Goal: Information Seeking & Learning: Understand process/instructions

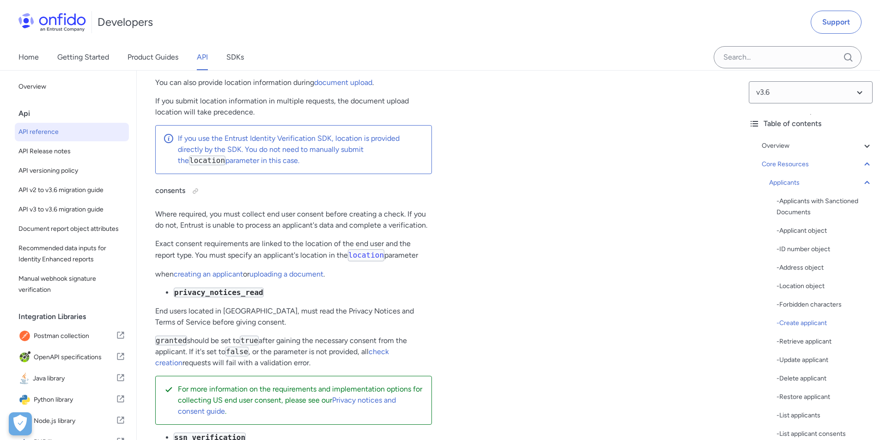
scroll to position [12185, 0]
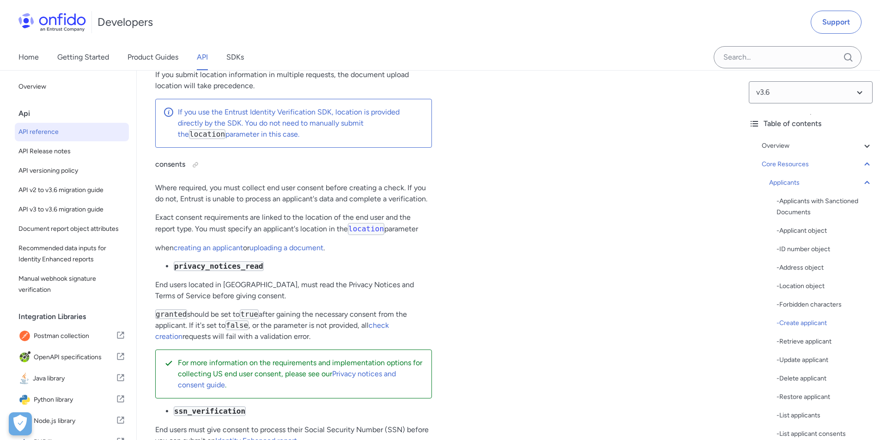
scroll to position [12231, 0]
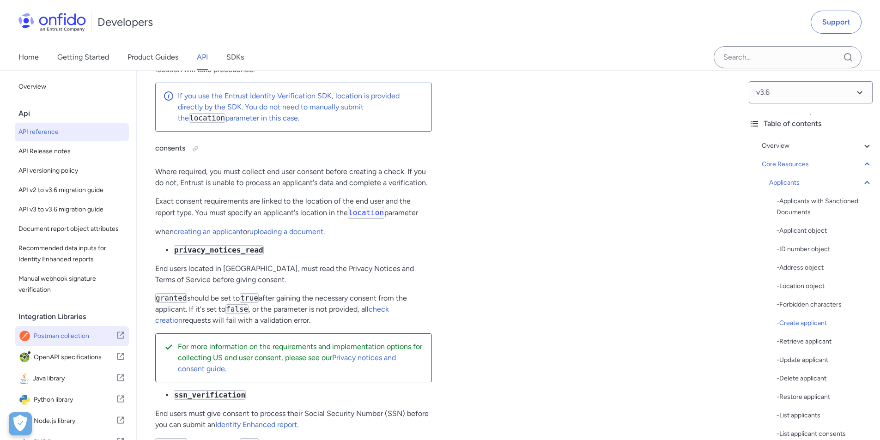
click at [77, 343] on span "Postman collection" at bounding box center [75, 336] width 82 height 13
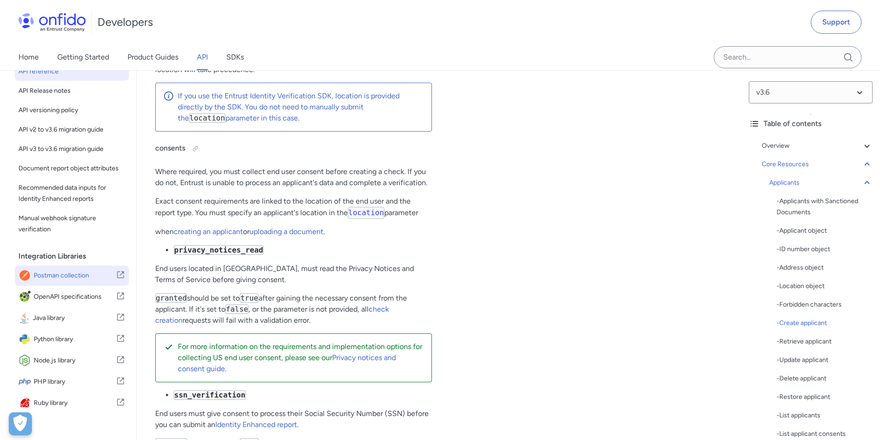
scroll to position [44, 0]
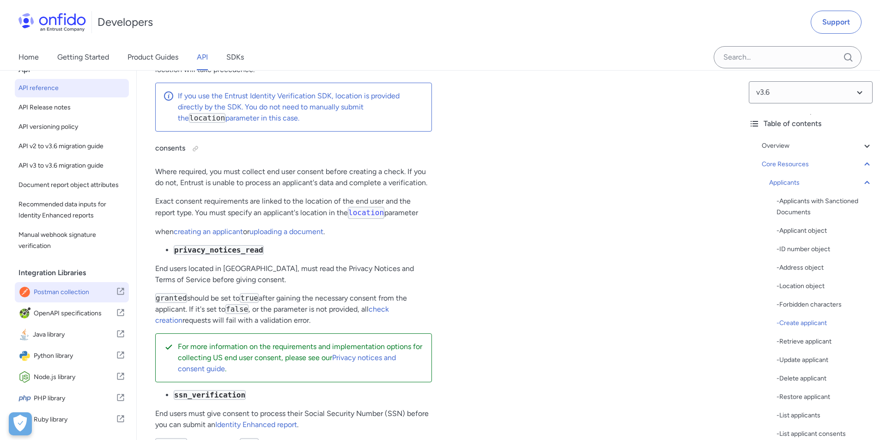
click at [67, 299] on span "Postman collection" at bounding box center [75, 292] width 82 height 13
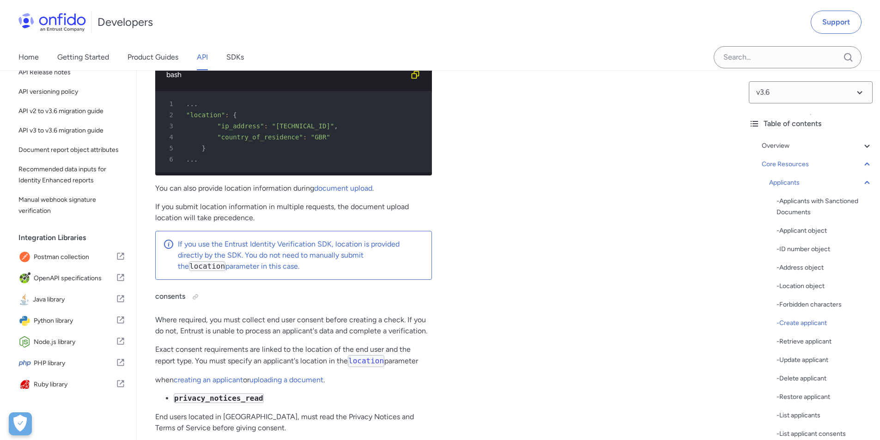
scroll to position [12092, 0]
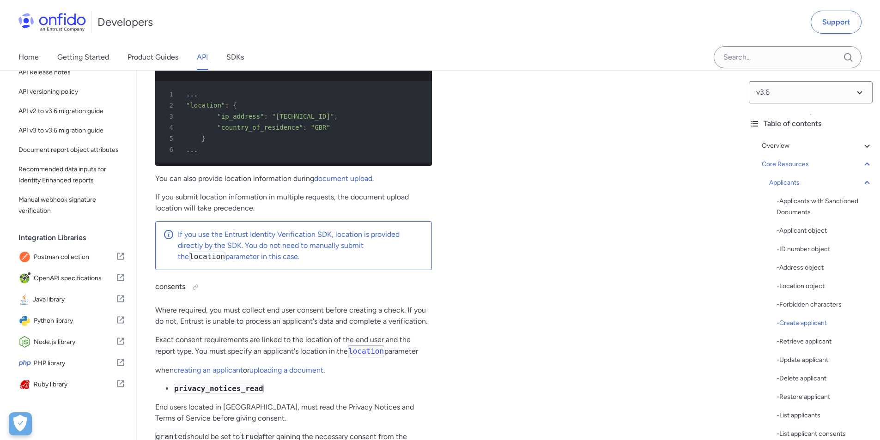
click at [49, 240] on div "Integration Libraries" at bounding box center [75, 238] width 114 height 18
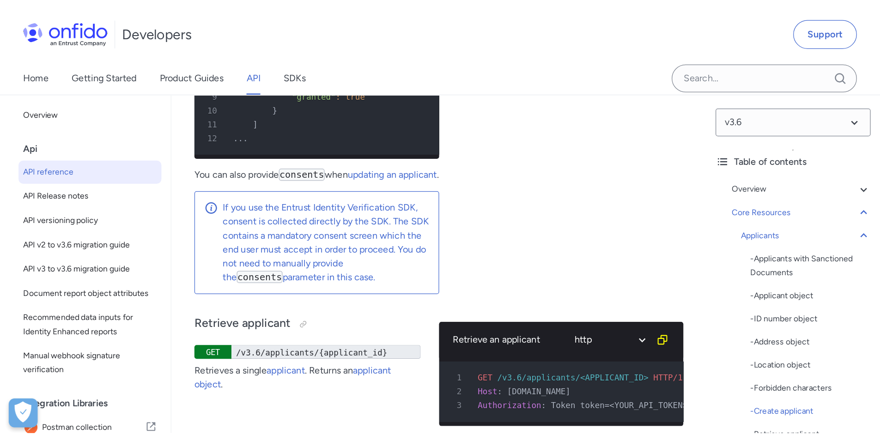
scroll to position [12616, 0]
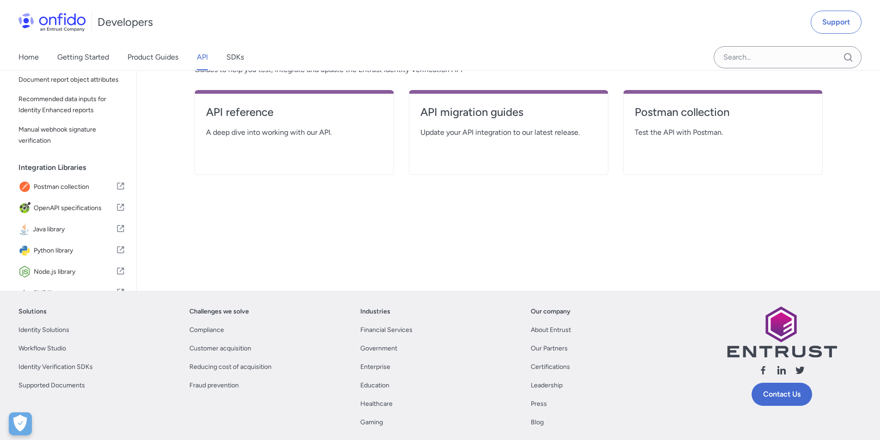
scroll to position [185, 0]
click at [665, 109] on h4 "Postman collection" at bounding box center [723, 111] width 177 height 15
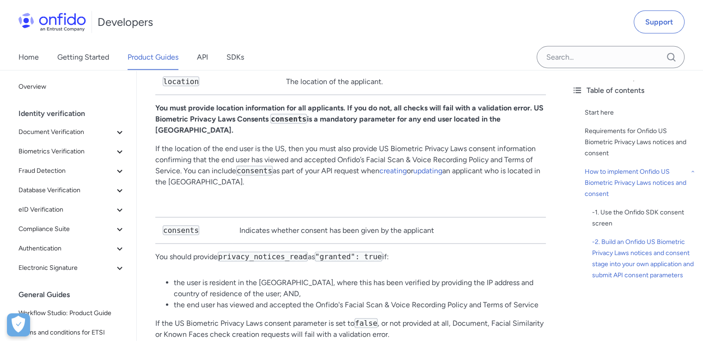
scroll to position [2172, 0]
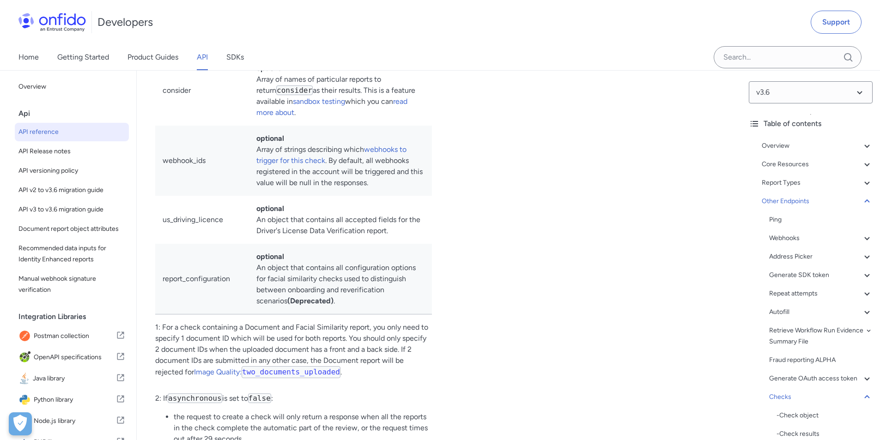
click at [574, 229] on div "Create a check (Document report, Facial Similarity report) ruby python php java…" at bounding box center [585, 85] width 277 height 2746
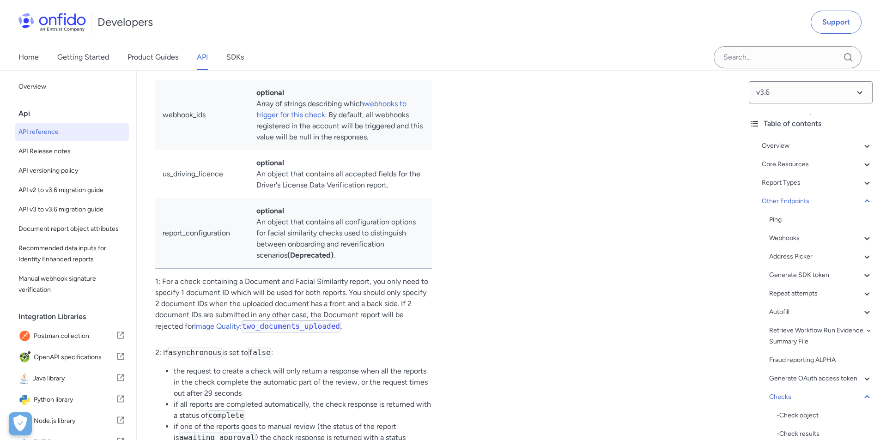
scroll to position [85139, 0]
drag, startPoint x: 177, startPoint y: 199, endPoint x: 250, endPoint y: 197, distance: 72.6
copy p "Facial Similarity report"
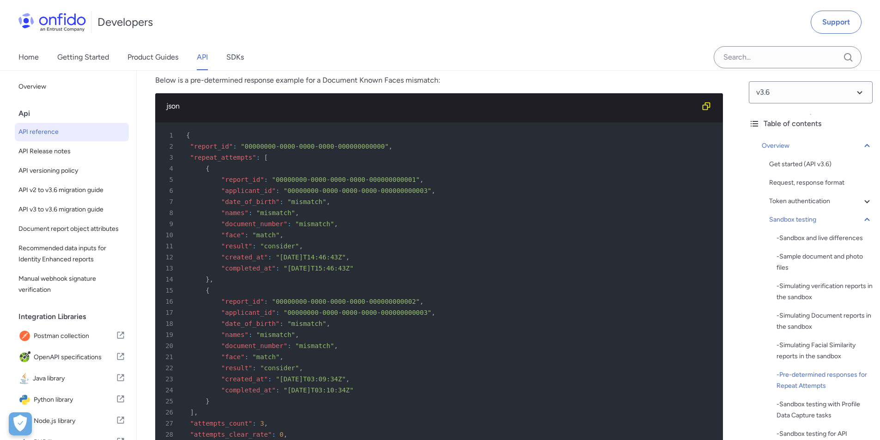
scroll to position [4852, 0]
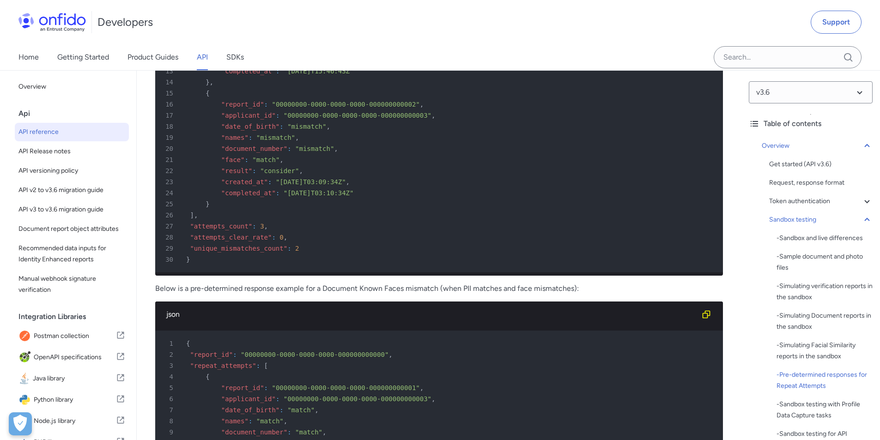
click at [504, 293] on p "Below is a pre-determined response example for a Document Known Faces mismatch …" at bounding box center [439, 288] width 568 height 11
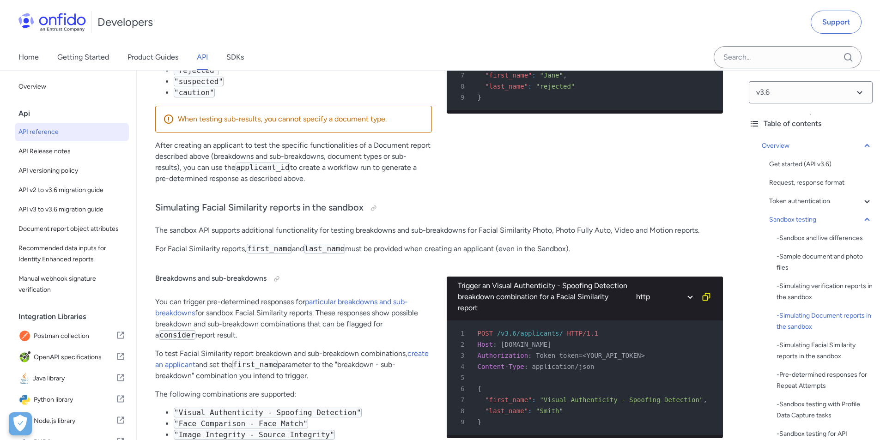
scroll to position [3621, 0]
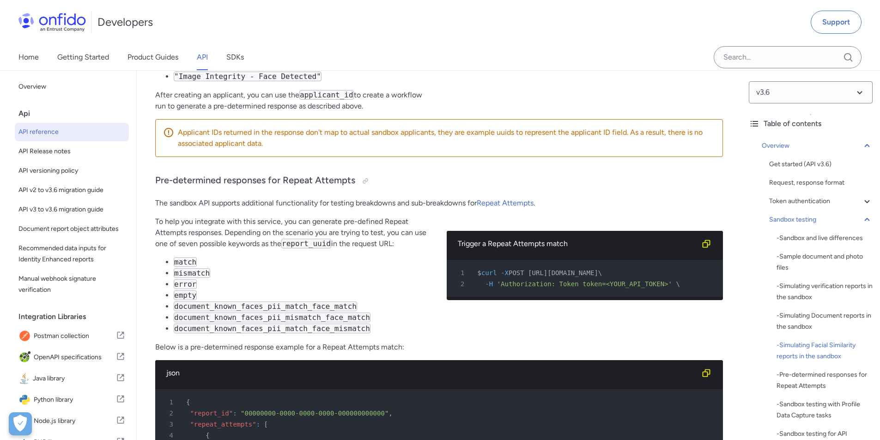
click at [60, 132] on span "API reference" at bounding box center [71, 132] width 107 height 11
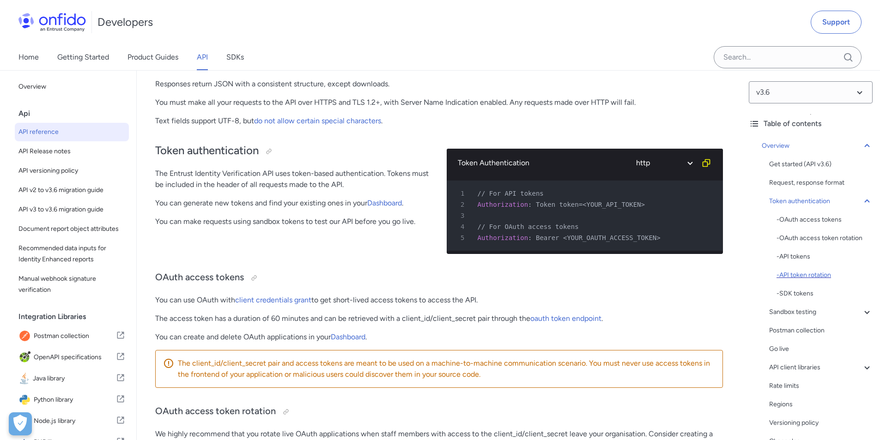
scroll to position [185, 0]
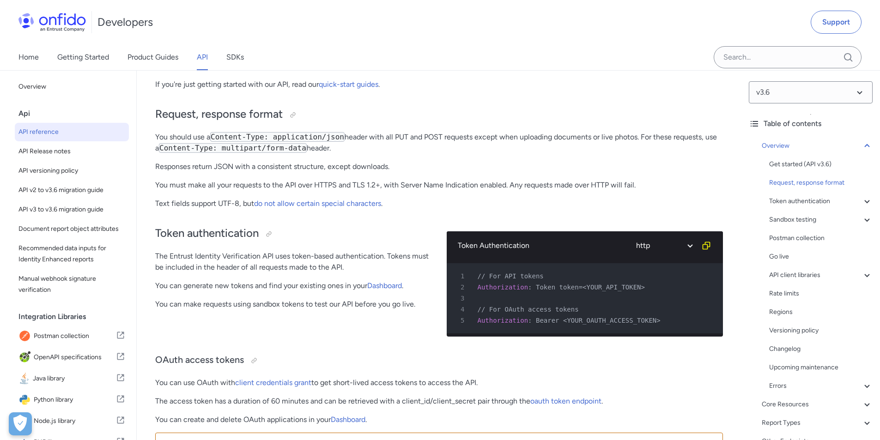
click at [37, 129] on span "API reference" at bounding box center [71, 132] width 107 height 11
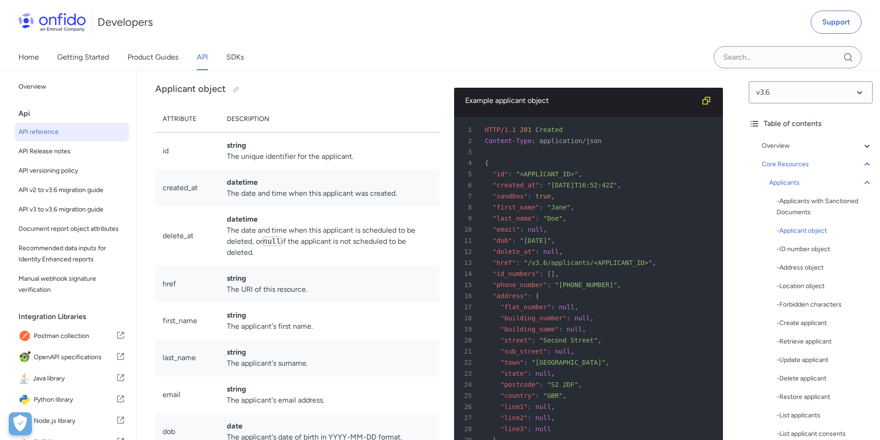
scroll to position [9058, 0]
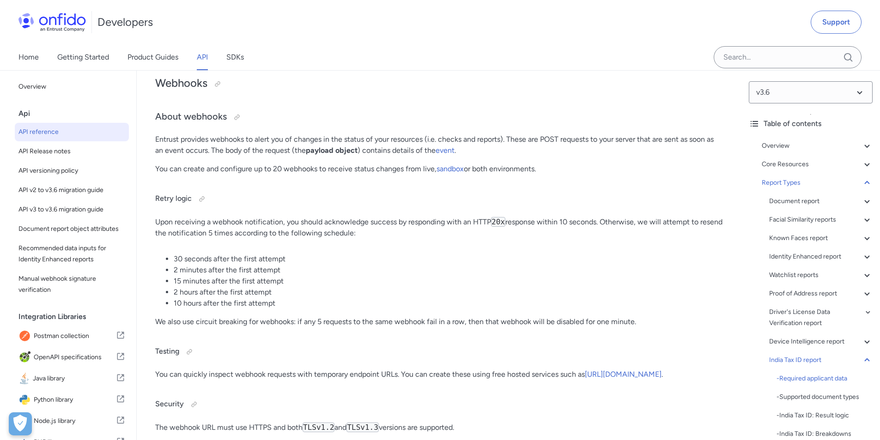
scroll to position [68502, 0]
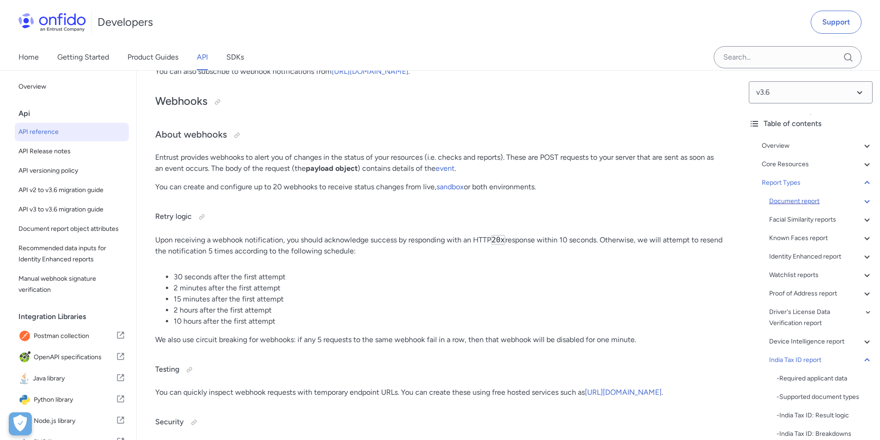
click at [815, 201] on div "Document report" at bounding box center [821, 201] width 104 height 11
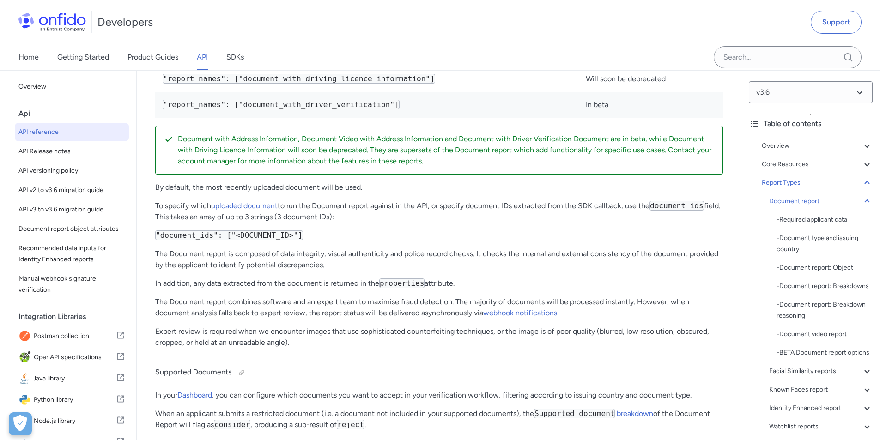
scroll to position [32977, 0]
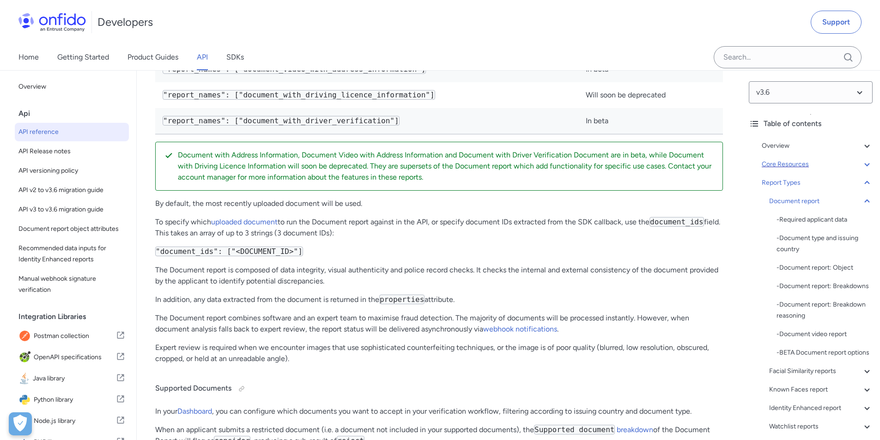
click at [800, 165] on div "Core Resources" at bounding box center [817, 164] width 111 height 11
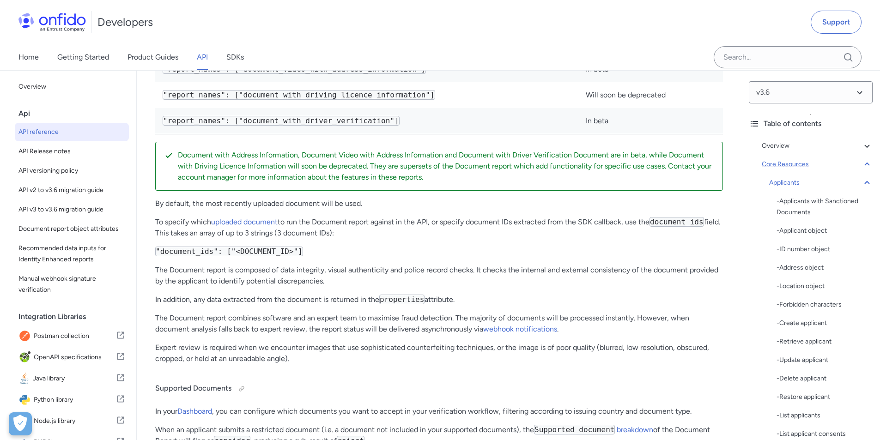
scroll to position [9200, 0]
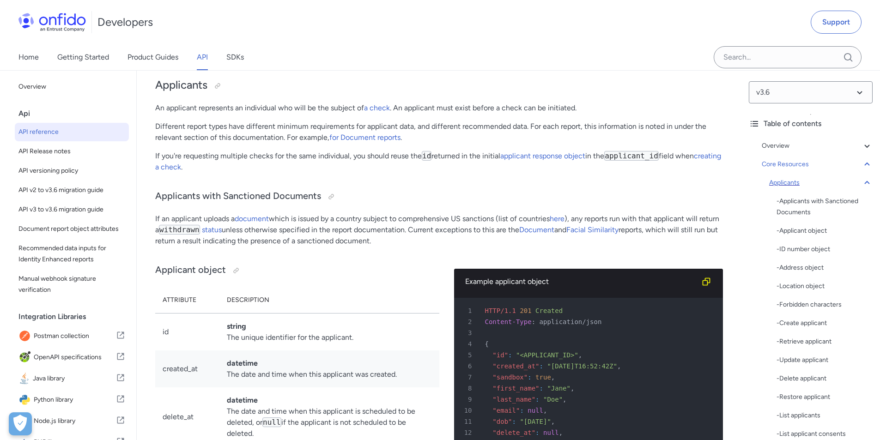
click at [798, 182] on div "Applicants" at bounding box center [821, 182] width 104 height 11
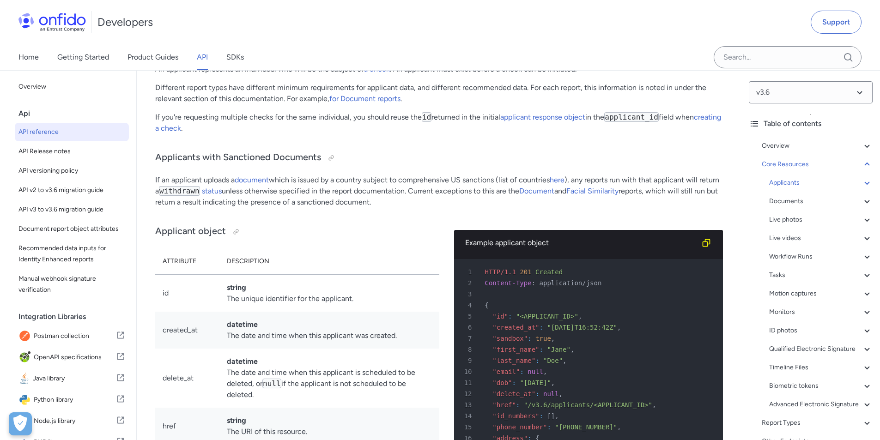
click at [798, 195] on div "Applicants - Applicants with Sanctioned Documents - Applicant object - ID numbe…" at bounding box center [821, 293] width 104 height 233
click at [798, 198] on div "Documents" at bounding box center [821, 201] width 104 height 11
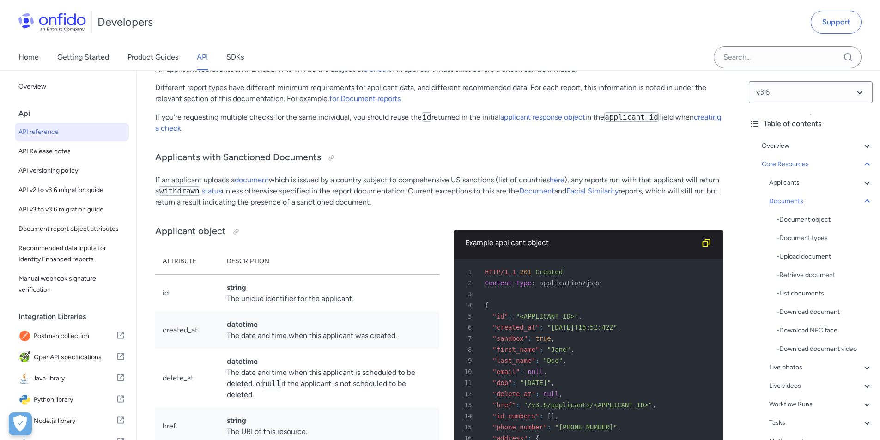
scroll to position [14395, 0]
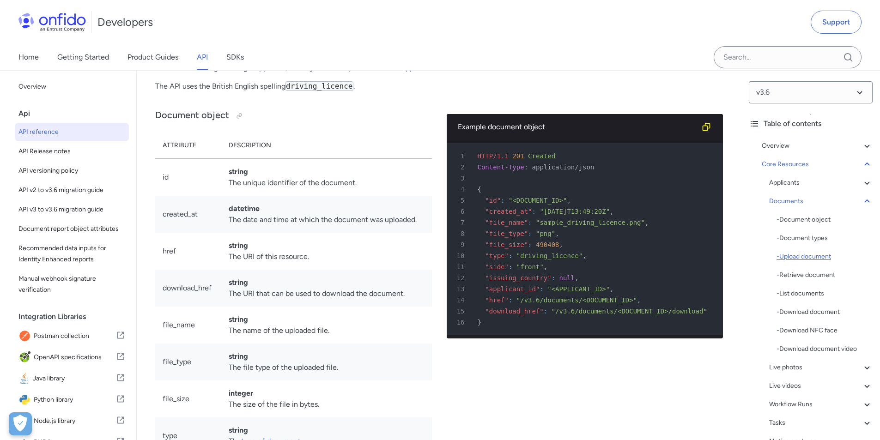
click at [807, 260] on div "- Upload document" at bounding box center [825, 256] width 96 height 11
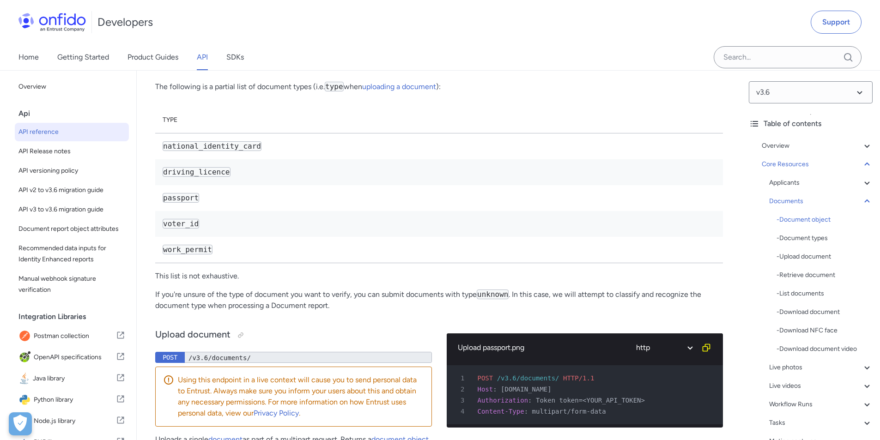
scroll to position [15135, 0]
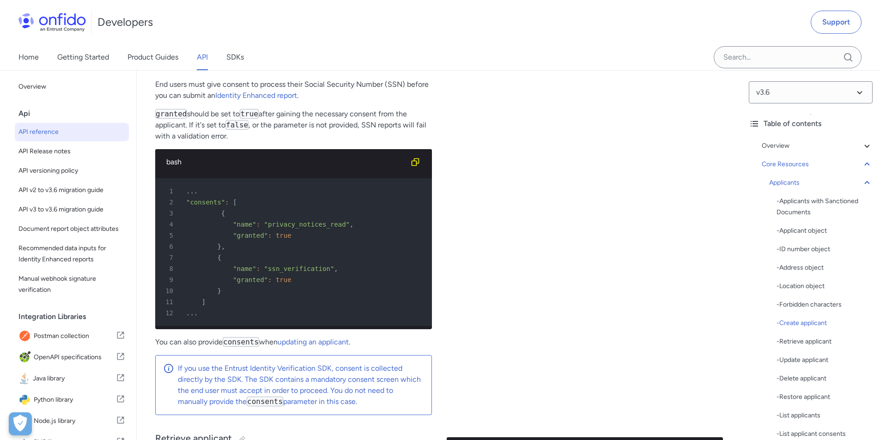
scroll to position [12569, 0]
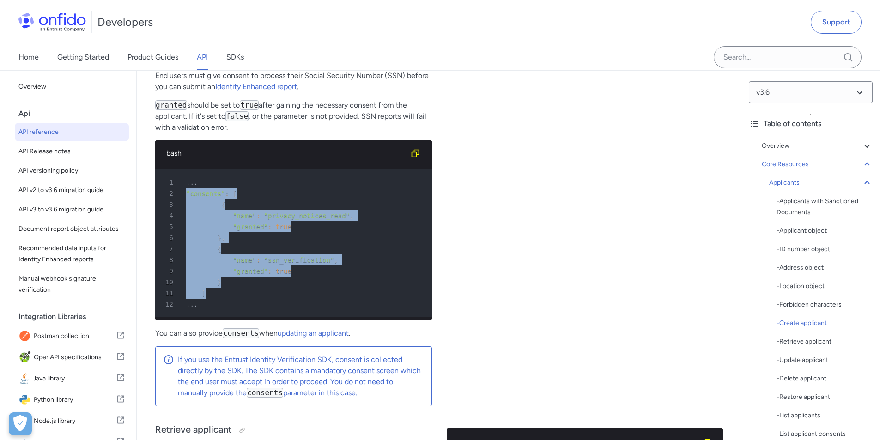
drag, startPoint x: 212, startPoint y: 384, endPoint x: 162, endPoint y: 281, distance: 113.5
click at [162, 281] on pre "1 .. . 2 "consents" : [ 3 { 4 "name" : "privacy_notices_read" , 5 "granted" : t…" at bounding box center [293, 244] width 277 height 148
copy pre ""consents" : [ 3 { 4 "name" : "privacy_notices_read" , 5 "granted" : true 6 } ,…"
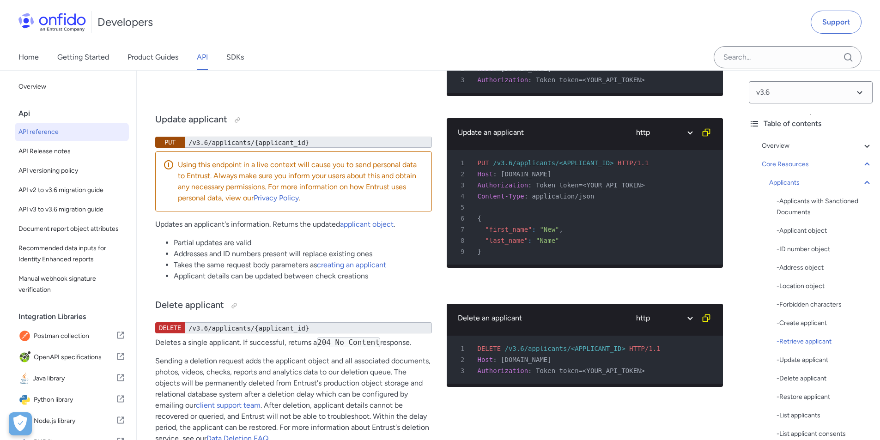
scroll to position [13031, 0]
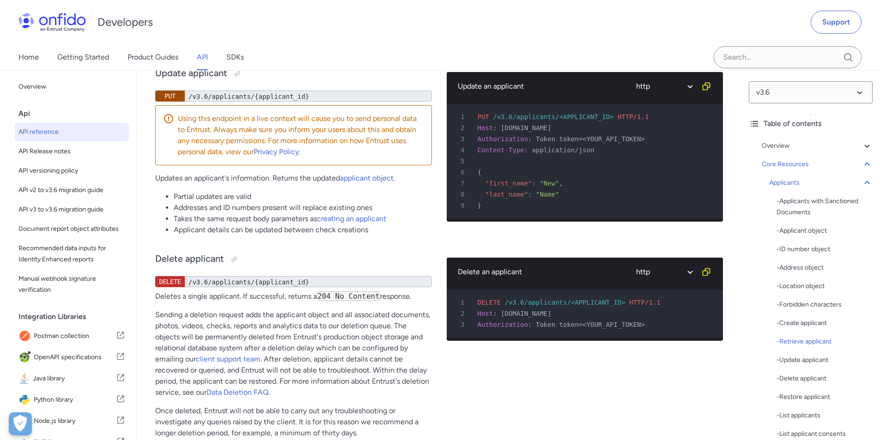
click at [311, 10] on link "applicant object" at bounding box center [309, 5] width 54 height 9
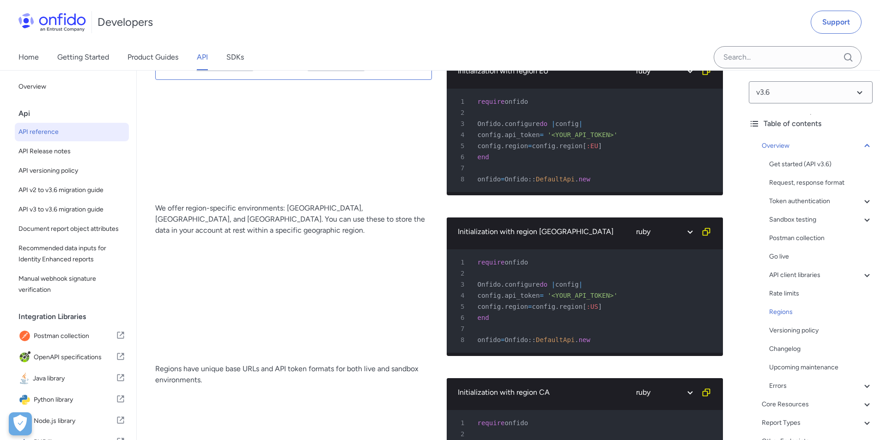
scroll to position [46, 0]
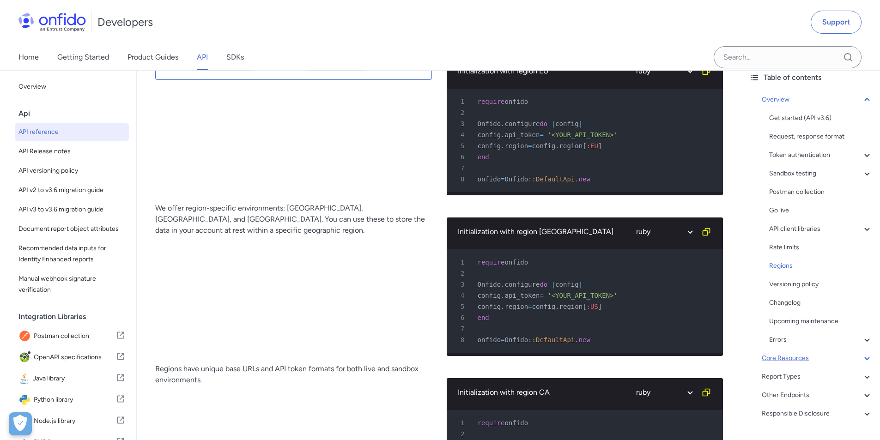
click at [783, 355] on div "Core Resources" at bounding box center [817, 358] width 111 height 11
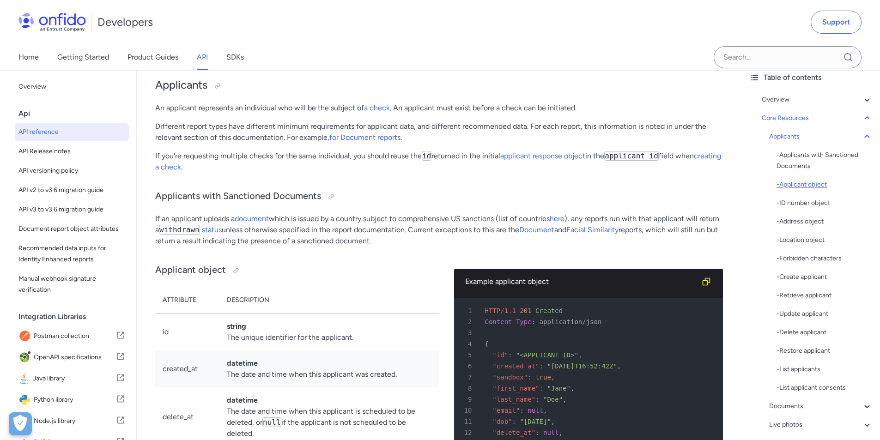
click at [812, 184] on div "- Applicant object" at bounding box center [825, 184] width 96 height 11
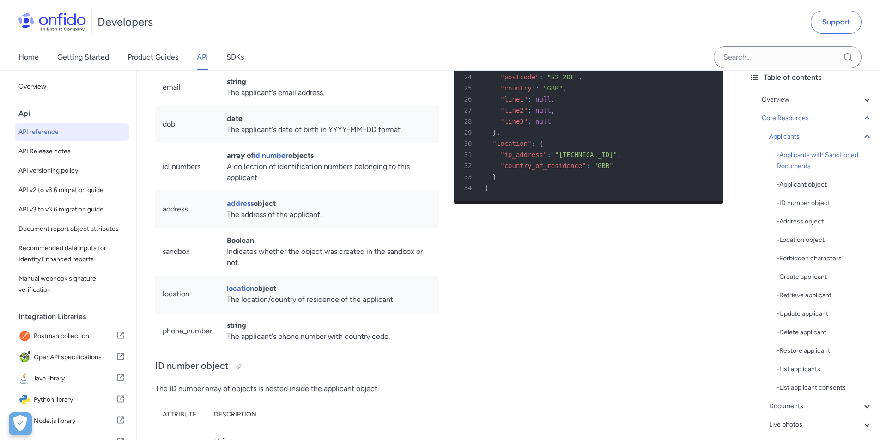
scroll to position [9702, 0]
